Goal: Communication & Community: Share content

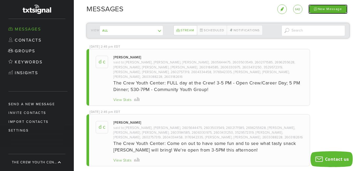
click at [328, 9] on div "New Message" at bounding box center [327, 8] width 39 height 9
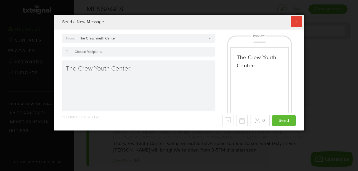
scroll to position [116, 248]
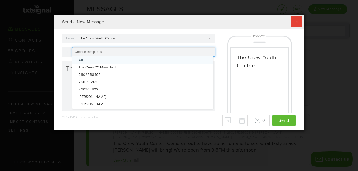
click at [111, 54] on div at bounding box center [143, 51] width 143 height 9
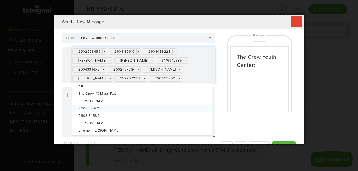
scroll to position [0, 0]
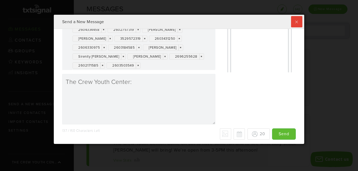
click at [155, 67] on div "2602558465 × × 2603182616 × × 2603088228 × × [PERSON_NAME] × × [PERSON_NAME] × …" at bounding box center [143, 38] width 143 height 63
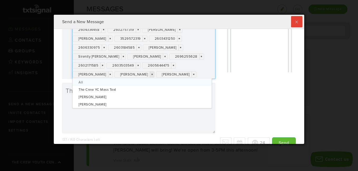
click at [150, 75] on link "×" at bounding box center [152, 75] width 4 height 6
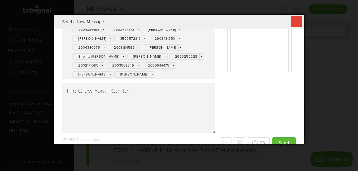
click at [162, 137] on div "From: The Crew Youth Center The Crew Youth Center The Crew Youth Center [PERSON…" at bounding box center [138, 65] width 161 height 144
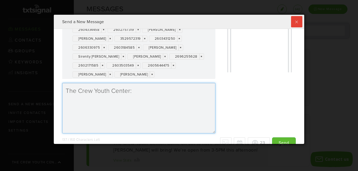
click at [142, 93] on textarea "The Crew Youth Center:" at bounding box center [138, 108] width 153 height 51
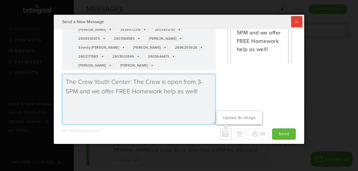
type textarea "The Crew Youth Center: The Crew is open from 3-5PM and we offer FREE Homework h…"
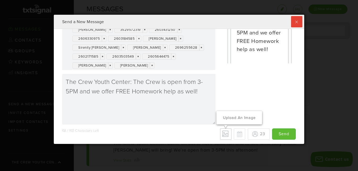
click at [221, 124] on div "Upload an Image" at bounding box center [239, 117] width 46 height 13
click at [0, 0] on input "Upload an Image" at bounding box center [0, 0] width 0 height 0
click at [207, 135] on div "68 / 160 Characters Left - Why only 70 max? We detected some special characters…" at bounding box center [179, 134] width 234 height 11
click at [235, 137] on button "Schedule for later" at bounding box center [239, 134] width 11 height 11
type input "Save"
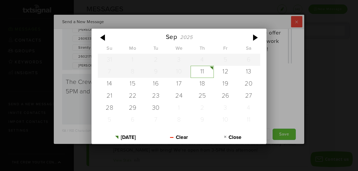
click at [192, 135] on div "[DATE] Su Mo Tu We Th Fr Sa 31 1 2 3 4 5 6 7 8 9 10 11 12 13 14 15 16 17 18 19 …" at bounding box center [209, 135] width 73 height 12
click at [202, 72] on div "11" at bounding box center [202, 72] width 23 height 12
type input "[DATE]"
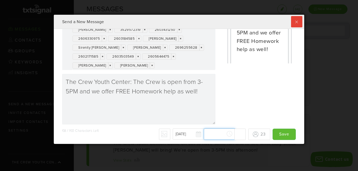
click at [204, 137] on div "[DATE] [DATE] Su Mo Tu We Th Fr Sa 31 1 2 3 4 5 6 7 8 9 10 11 12 13 14 15 16 17…" at bounding box center [209, 135] width 73 height 12
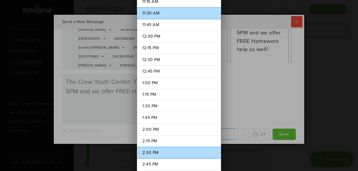
click at [174, 152] on li "2:30 PM" at bounding box center [179, 153] width 84 height 12
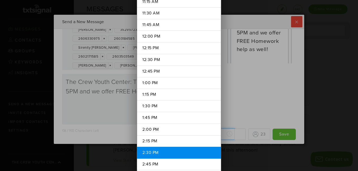
type input "2:30 PM"
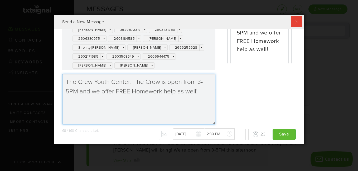
click at [77, 92] on textarea "The Crew Youth Center: The Crew is open from 3-5PM and we offer FREE Homework h…" at bounding box center [138, 99] width 153 height 51
click at [108, 103] on textarea "The Crew Youth Center: The Crew is open from 3-5PM this afternoon and we offer …" at bounding box center [138, 99] width 153 height 51
type textarea "The Crew Youth Center: The Crew is open from 3-5PM this afternoon and we offer …"
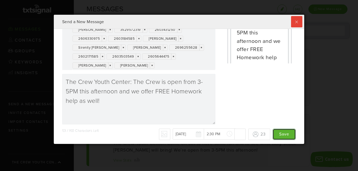
click at [279, 134] on input "Save" at bounding box center [283, 134] width 23 height 11
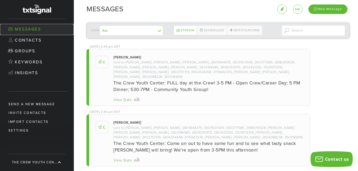
click at [32, 29] on link "Messages" at bounding box center [37, 29] width 74 height 11
